Goal: Answer question/provide support: Share knowledge or assist other users

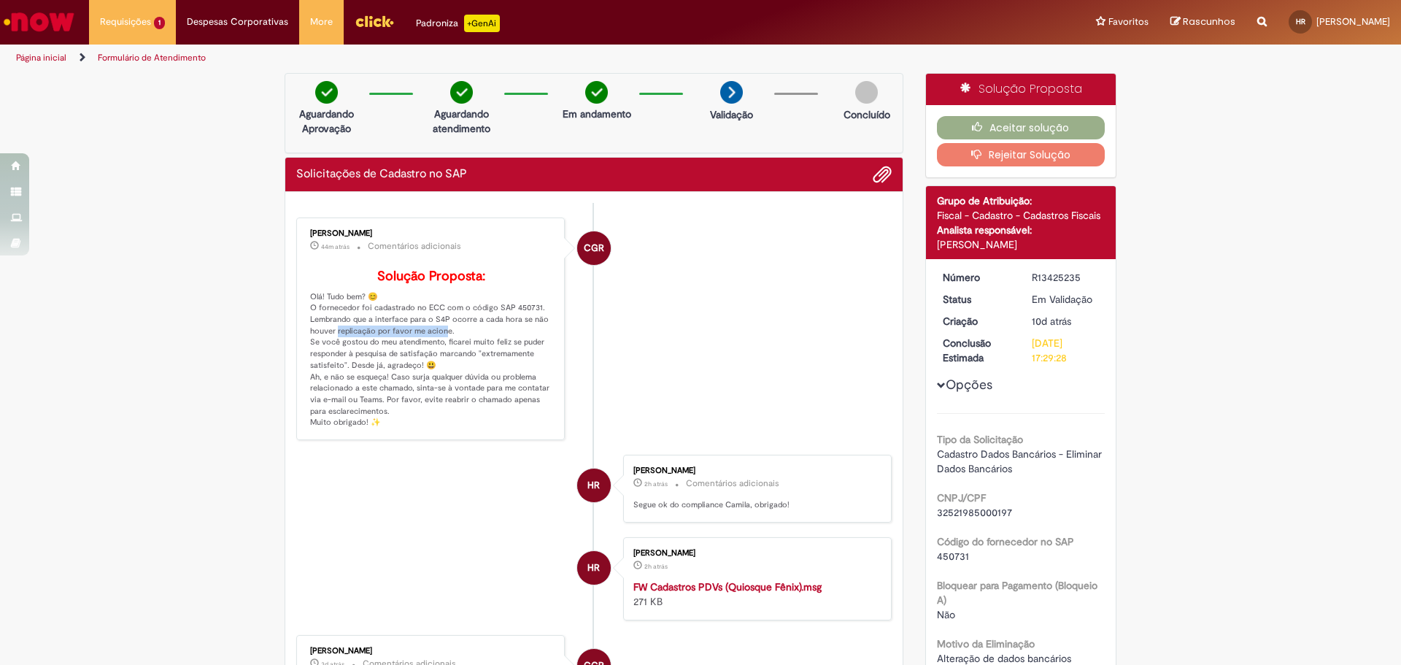
drag, startPoint x: 328, startPoint y: 352, endPoint x: 432, endPoint y: 354, distance: 104.4
click at [432, 354] on p "Solução Proposta: Olá! Tudo bem? 😊 O fornecedor foi cadastrado no ECC com o cód…" at bounding box center [431, 348] width 243 height 159
click at [447, 353] on p "Solução Proposta: Olá! Tudo bem? 😊 O fornecedor foi cadastrado no ECC com o cód…" at bounding box center [431, 348] width 243 height 159
drag, startPoint x: 412, startPoint y: 354, endPoint x: 331, endPoint y: 355, distance: 81.0
click at [331, 355] on p "Solução Proposta: Olá! Tudo bem? 😊 O fornecedor foi cadastrado no ECC com o cód…" at bounding box center [431, 348] width 243 height 159
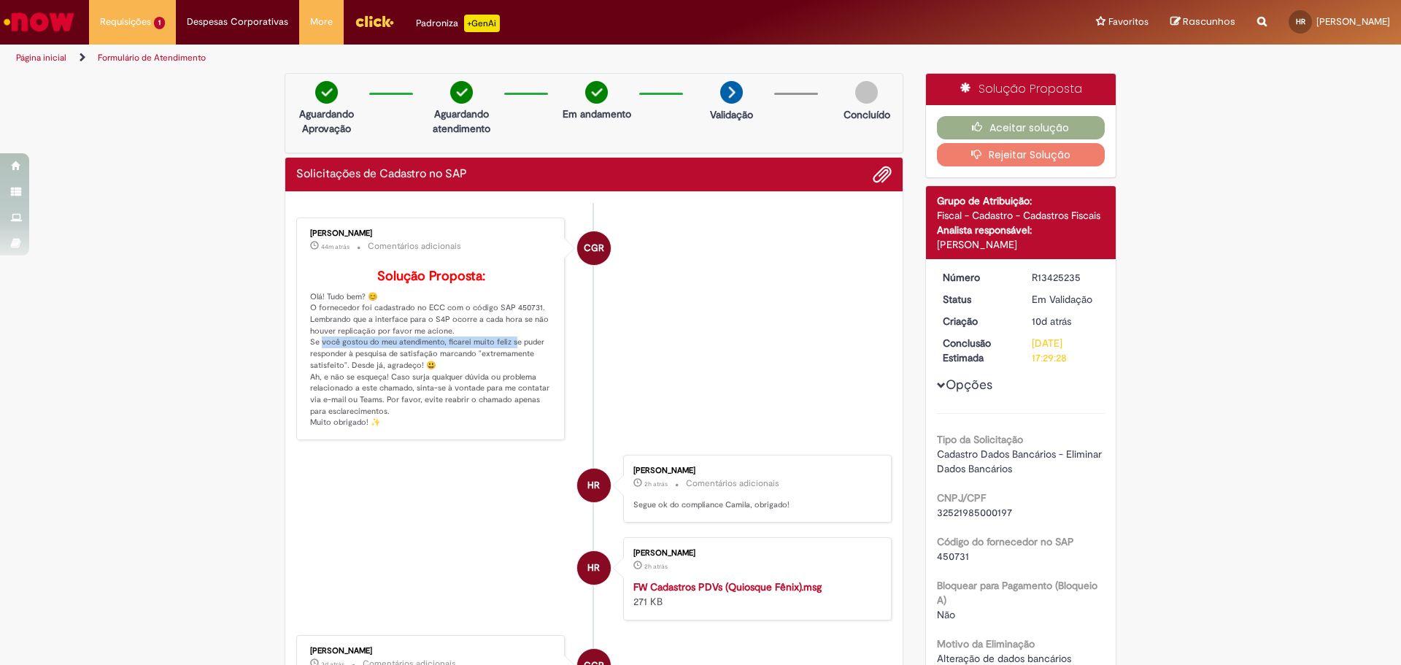
drag, startPoint x: 310, startPoint y: 368, endPoint x: 502, endPoint y: 368, distance: 192.0
click at [502, 368] on p "Solução Proposta: Olá! Tudo bem? 😊 O fornecedor foi cadastrado no ECC com o cód…" at bounding box center [431, 348] width 243 height 159
click at [301, 351] on div "[PERSON_NAME] 44m atrás 44 minutos atrás Comentários adicionais Solução Propost…" at bounding box center [431, 329] width 260 height 214
click at [1009, 124] on button "Aceitar solução" at bounding box center [1021, 127] width 169 height 23
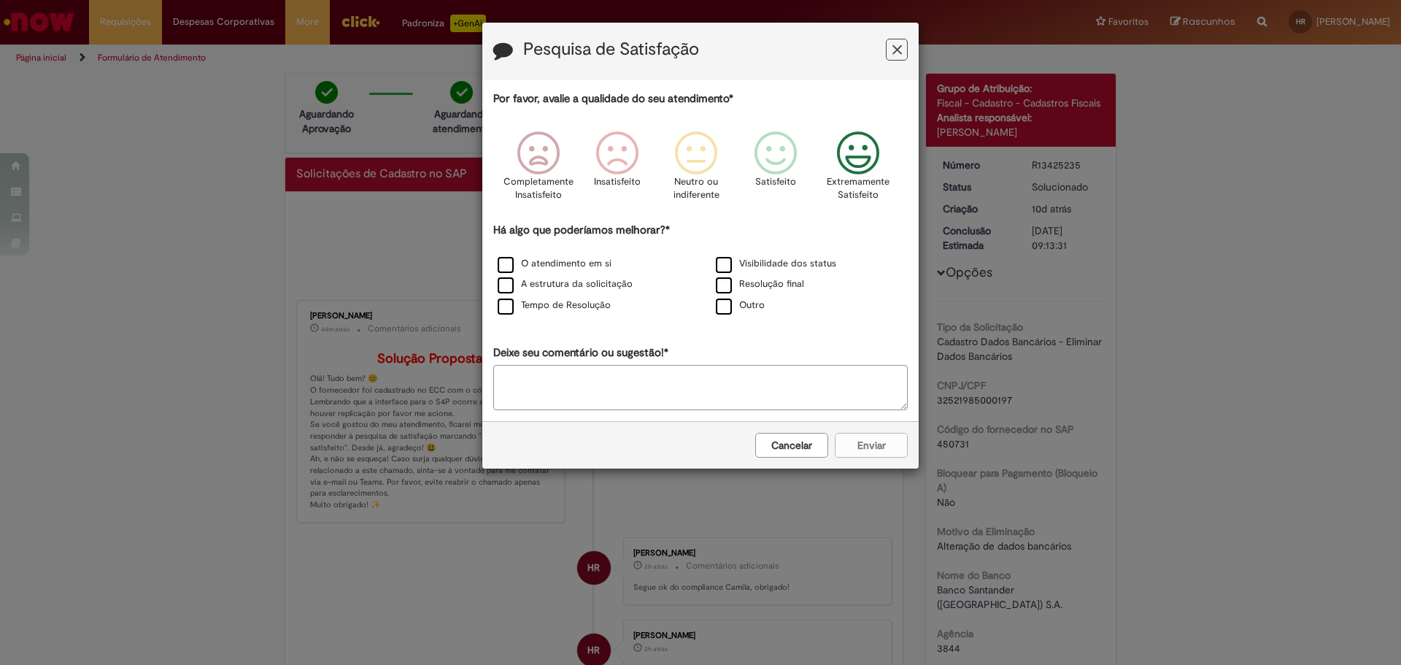
click at [857, 165] on icon "Feedback" at bounding box center [858, 153] width 55 height 44
click at [549, 264] on label "O atendimento em si" at bounding box center [555, 264] width 114 height 14
click at [555, 284] on label "A estrutura da solicitação" at bounding box center [565, 284] width 135 height 14
click at [553, 301] on label "Tempo de Resolução" at bounding box center [554, 306] width 113 height 14
click at [753, 260] on label "Visibilidade dos status" at bounding box center [776, 264] width 120 height 14
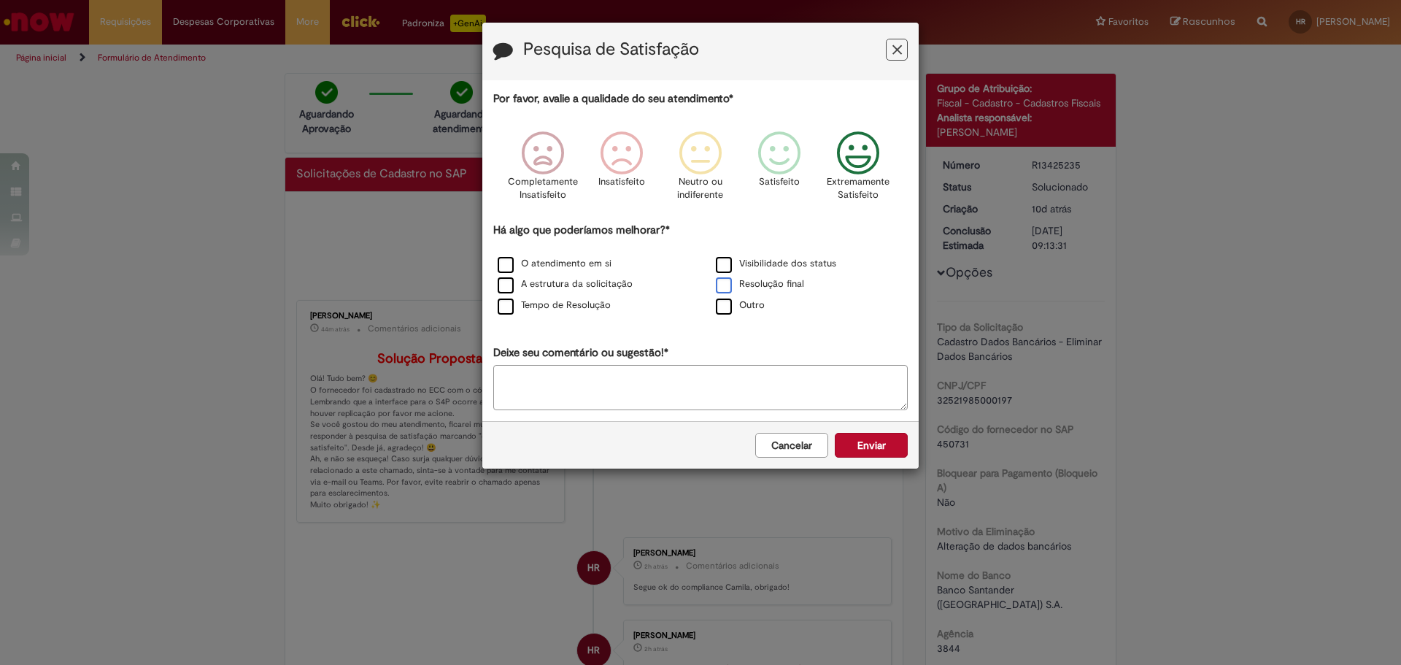
click at [761, 290] on label "Resolução final" at bounding box center [760, 284] width 88 height 14
click at [872, 440] on button "Enviar" at bounding box center [871, 445] width 73 height 25
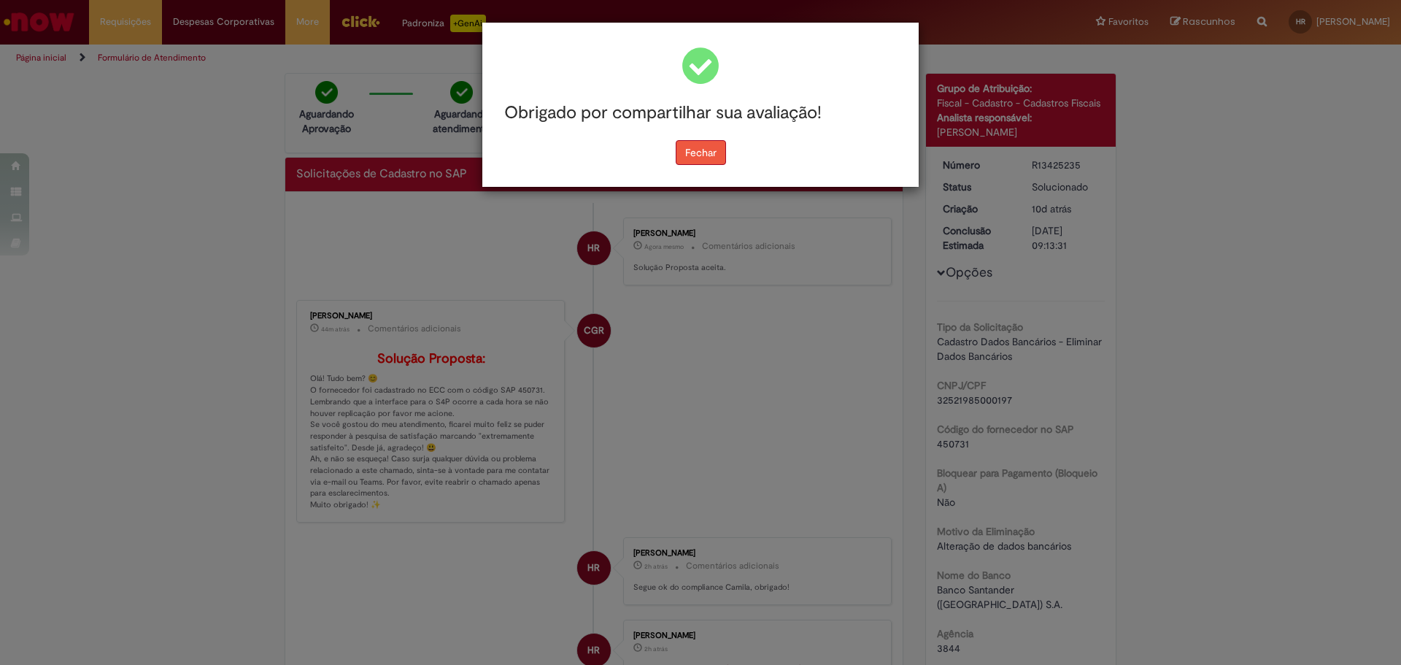
click at [719, 157] on button "Fechar" at bounding box center [701, 152] width 50 height 25
